Goal: Find specific page/section: Find specific page/section

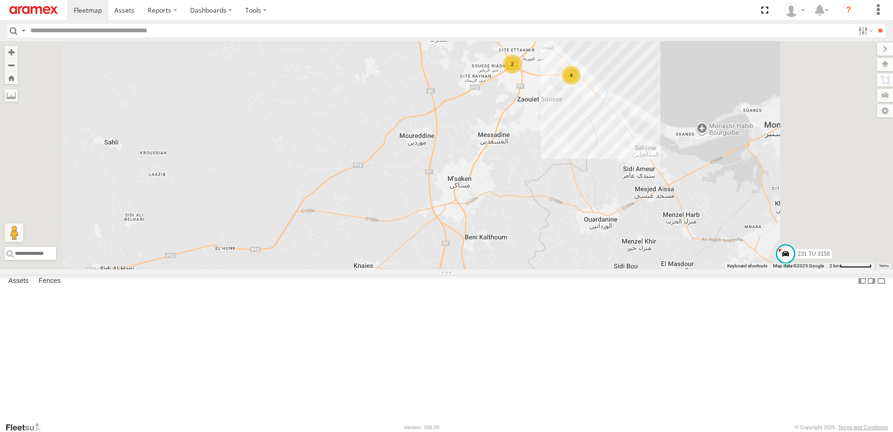
drag, startPoint x: 669, startPoint y: 138, endPoint x: 624, endPoint y: 192, distance: 70.9
click at [624, 192] on div "234 TU 2630 245 TU 9061 245 TU 9060 240 TU 779 247 TU 9971 231 TU 3158 245 TU 9…" at bounding box center [446, 155] width 893 height 228
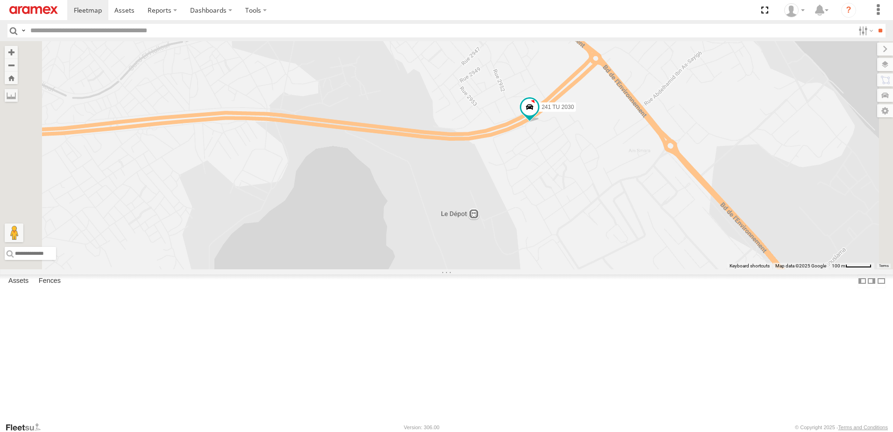
drag, startPoint x: 655, startPoint y: 115, endPoint x: 655, endPoint y: 148, distance: 33.2
click at [655, 148] on div "234 TU 2630 245 TU 9061 245 TU 9060 240 TU 779 247 TU 9971 231 TU 3158 245 TU 9…" at bounding box center [446, 155] width 893 height 228
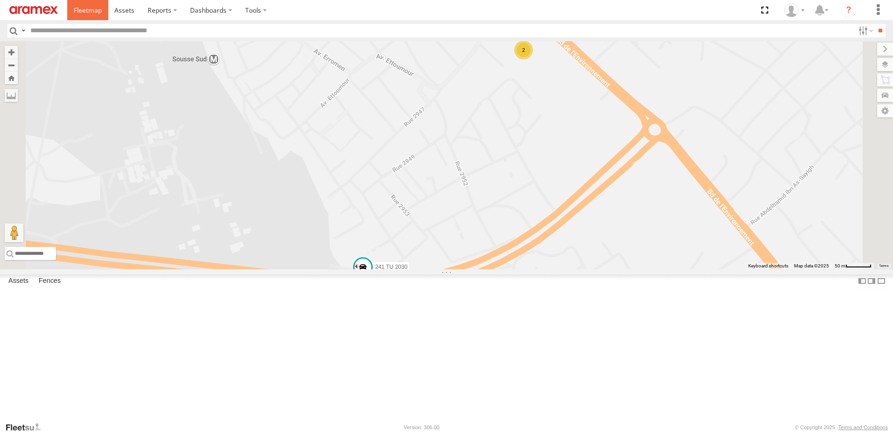
click at [80, 7] on span at bounding box center [88, 10] width 28 height 9
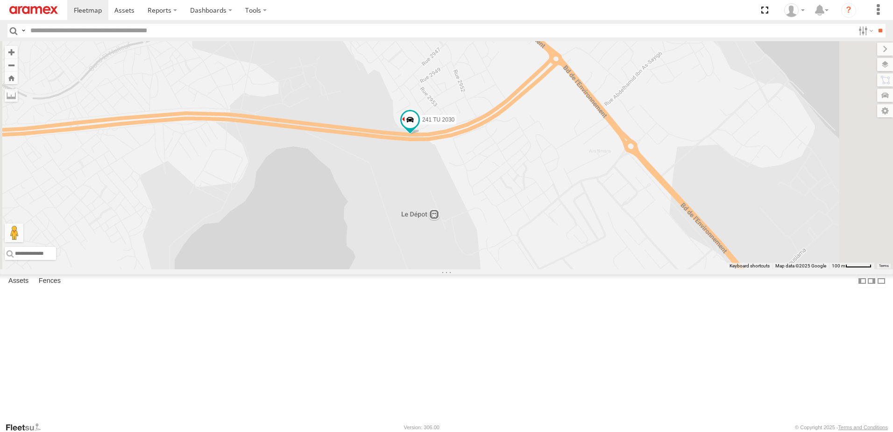
drag, startPoint x: 633, startPoint y: 105, endPoint x: 629, endPoint y: 142, distance: 37.0
click at [629, 142] on div "234 TU 2630 245 TU 9061 245 TU 9060 240 TU 779 247 TU 9971 231 TU 3158 245 TU 9…" at bounding box center [446, 155] width 893 height 228
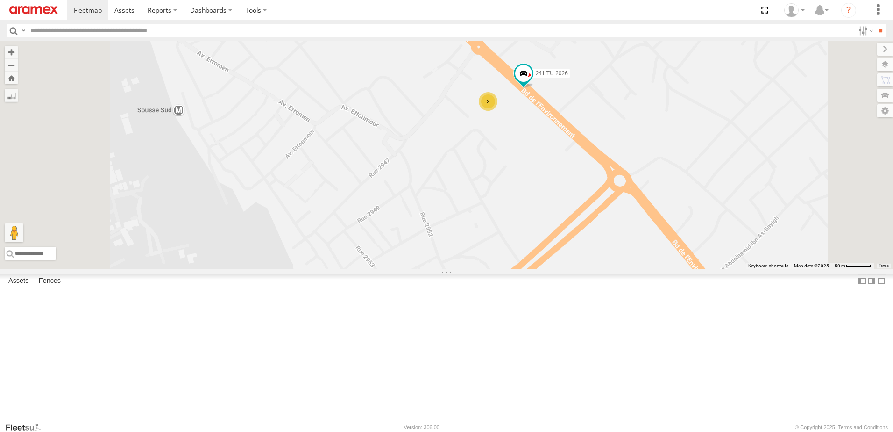
drag, startPoint x: 633, startPoint y: 149, endPoint x: 641, endPoint y: 187, distance: 38.4
click at [641, 187] on div "234 TU 2630 245 TU 9061 245 TU 9060 240 TU 779 247 TU 9971 231 TU 3158 245 TU 9…" at bounding box center [446, 155] width 893 height 228
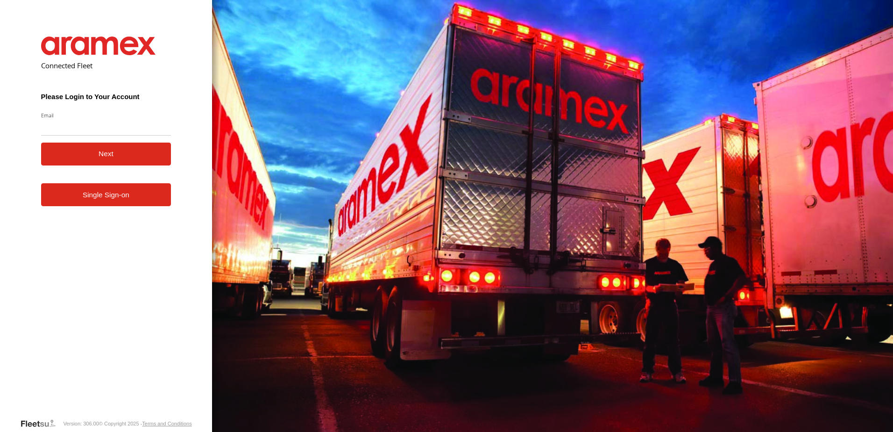
click at [106, 208] on form "Connected Fleet Please Login to Your Account Email Enter a valid login email ad…" at bounding box center [106, 219] width 158 height 395
click at [105, 196] on link "Single Sign-on" at bounding box center [106, 194] width 130 height 23
